Goal: Use online tool/utility: Utilize a website feature to perform a specific function

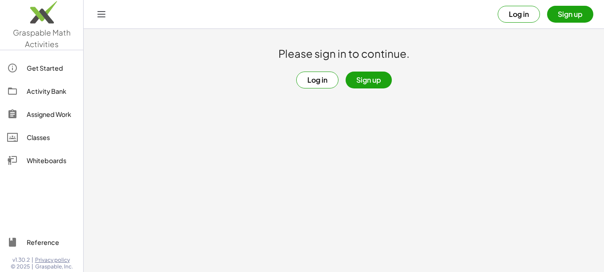
click at [366, 86] on button "Sign up" at bounding box center [369, 80] width 46 height 17
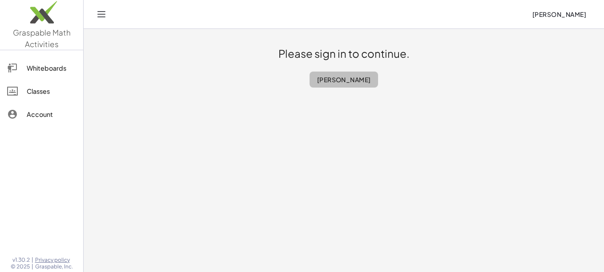
click at [323, 79] on span "[PERSON_NAME]" at bounding box center [344, 80] width 54 height 8
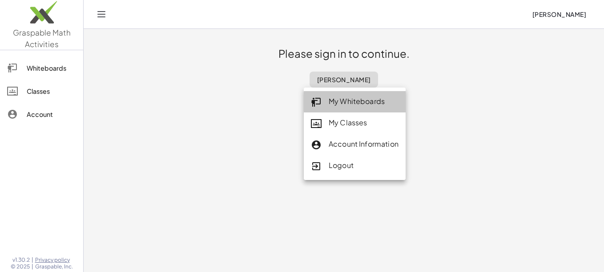
click at [336, 97] on div "My Whiteboards" at bounding box center [355, 102] width 88 height 12
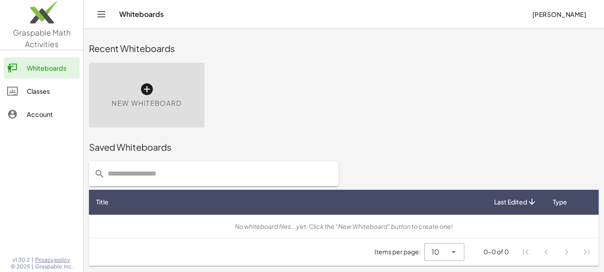
click at [161, 86] on div "New Whiteboard" at bounding box center [147, 95] width 116 height 65
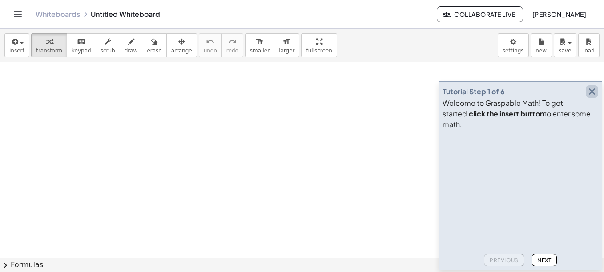
click at [589, 97] on icon "button" at bounding box center [592, 91] width 11 height 11
